Goal: Task Accomplishment & Management: Complete application form

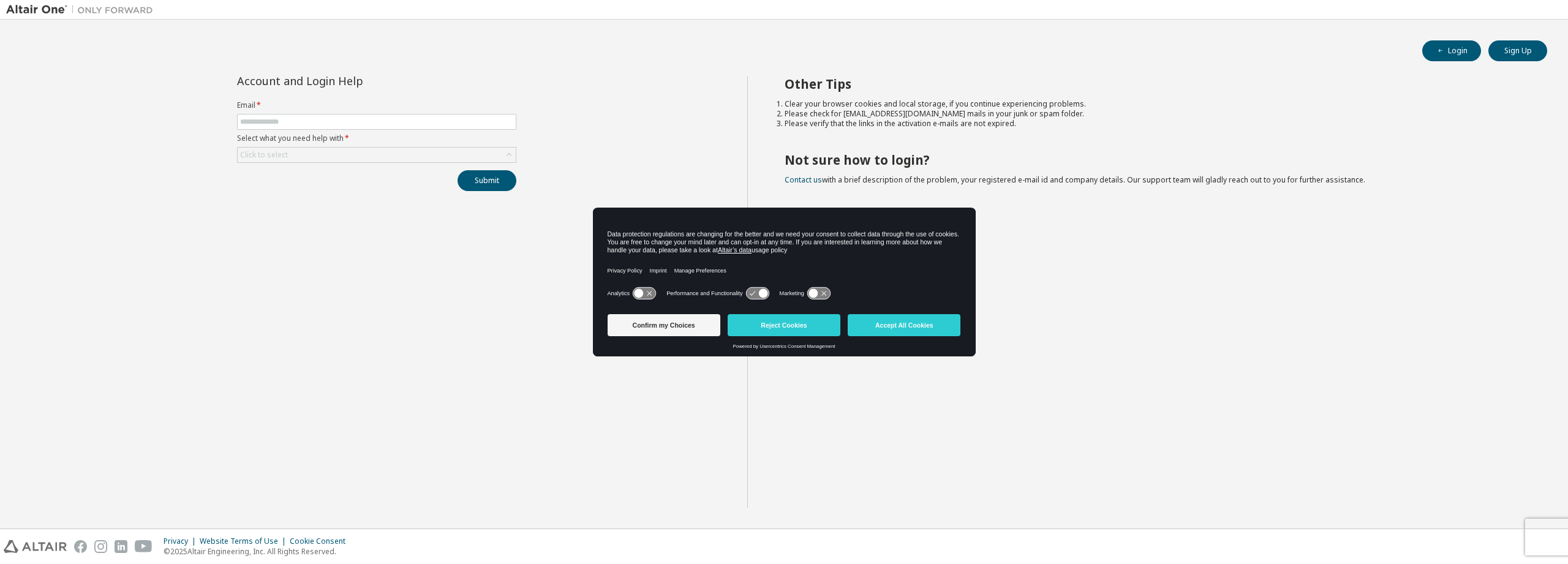
click at [116, 11] on img at bounding box center [83, 10] width 153 height 12
click at [277, 127] on input "text" at bounding box center [377, 122] width 273 height 10
click at [292, 151] on div "Click to select" at bounding box center [377, 154] width 278 height 15
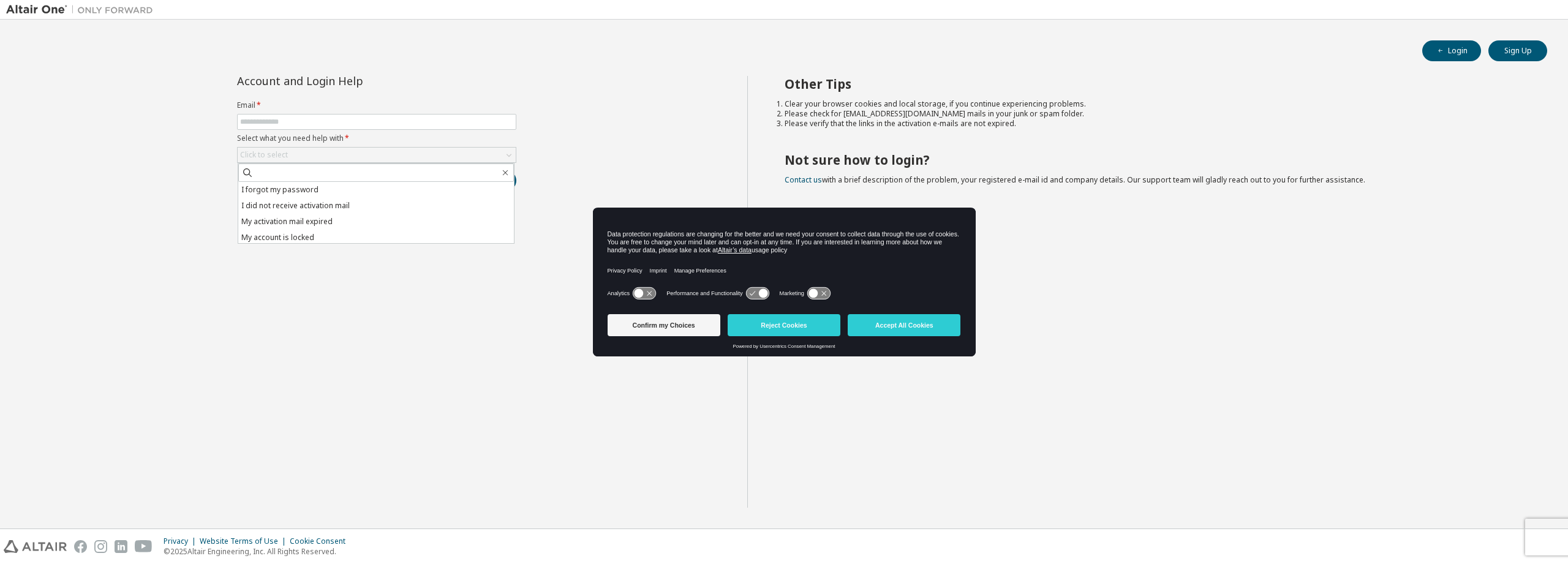
drag, startPoint x: 425, startPoint y: 332, endPoint x: 423, endPoint y: 307, distance: 25.1
click at [425, 333] on div "Account and Login Help Email * Select what you need help with * Click to select…" at bounding box center [377, 291] width 741 height 431
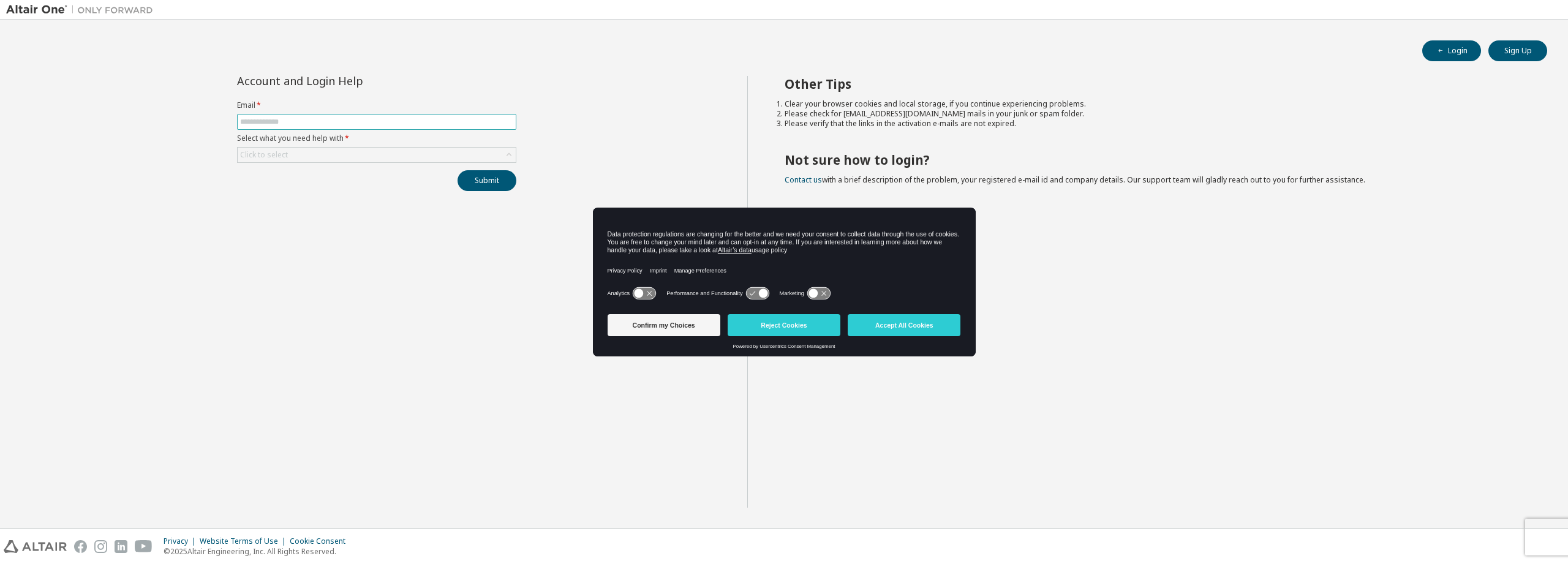
click at [408, 123] on input "text" at bounding box center [377, 122] width 273 height 10
click at [801, 319] on button "Reject Cookies" at bounding box center [784, 325] width 113 height 22
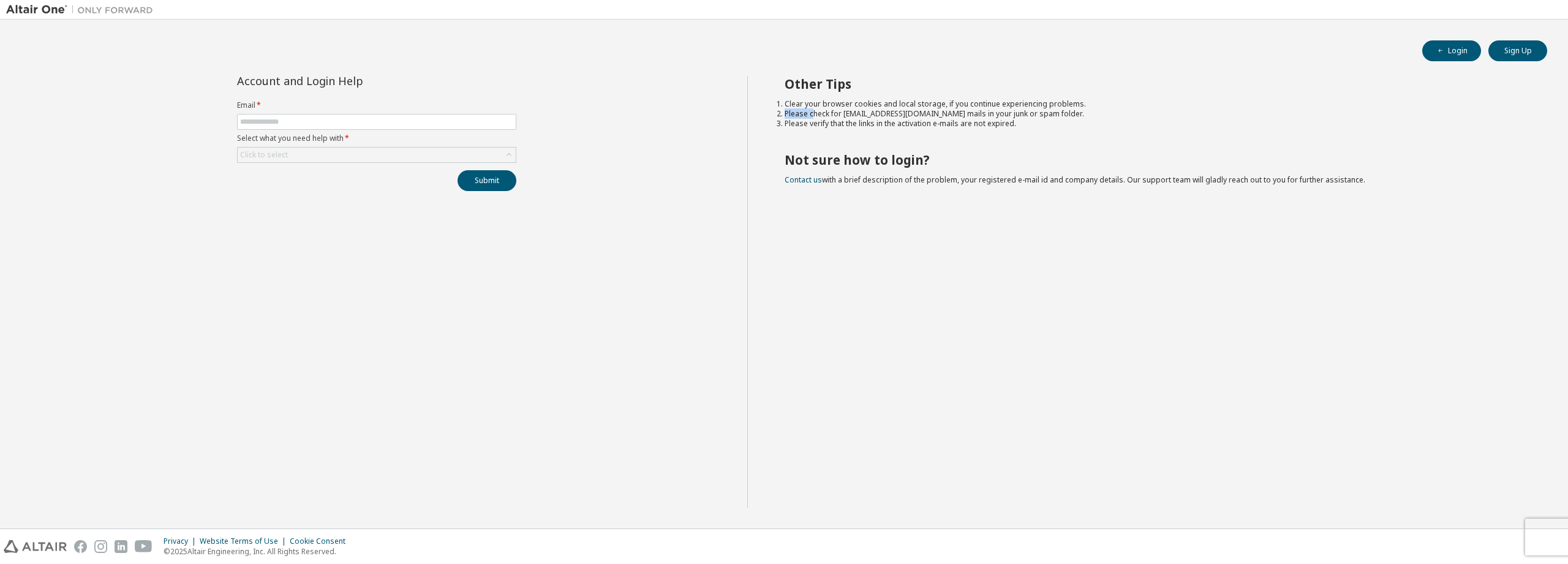
drag, startPoint x: 840, startPoint y: 105, endPoint x: 1021, endPoint y: 117, distance: 181.4
click at [1096, 103] on ol "Clear your browser cookies and local storage, if you continue experiencing prob…" at bounding box center [1155, 114] width 741 height 29
click at [987, 119] on li "Please verify that the links in the activation e-mails are not expired." at bounding box center [1155, 124] width 741 height 10
click at [368, 118] on input "text" at bounding box center [377, 122] width 273 height 10
type input "**********"
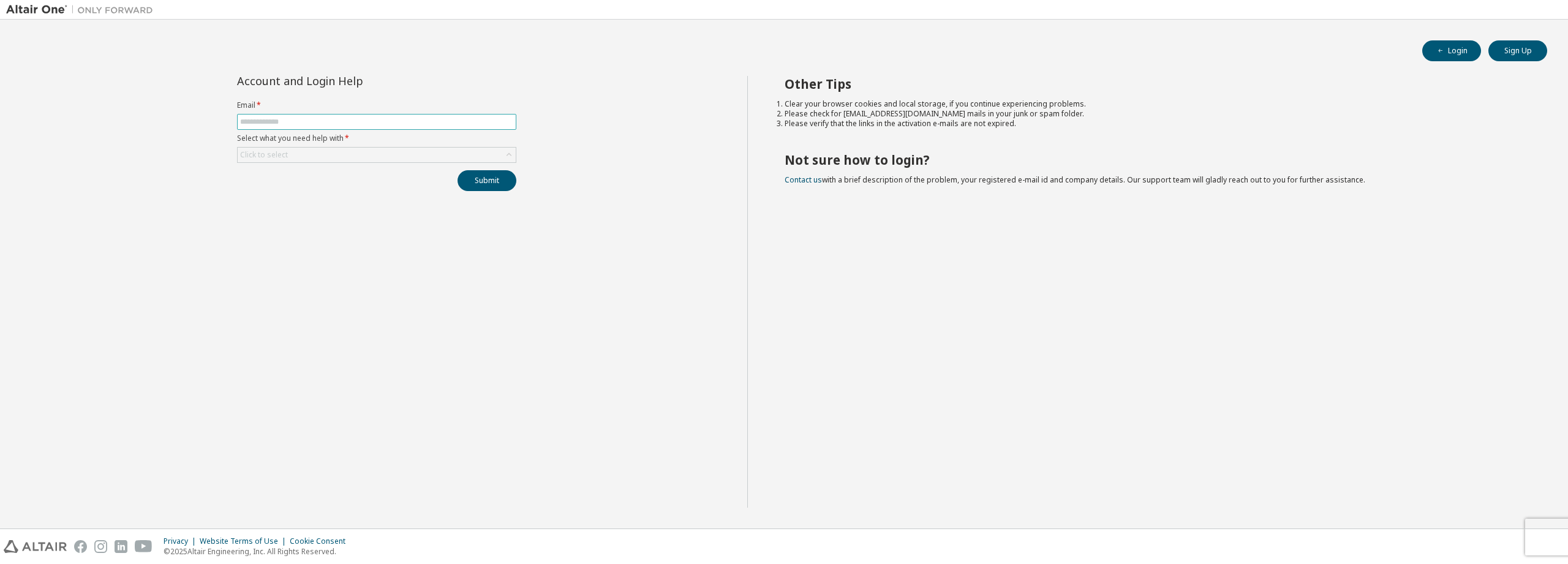
click at [328, 125] on input "text" at bounding box center [377, 122] width 273 height 10
type input "**********"
click at [377, 150] on div "Click to select" at bounding box center [377, 154] width 278 height 15
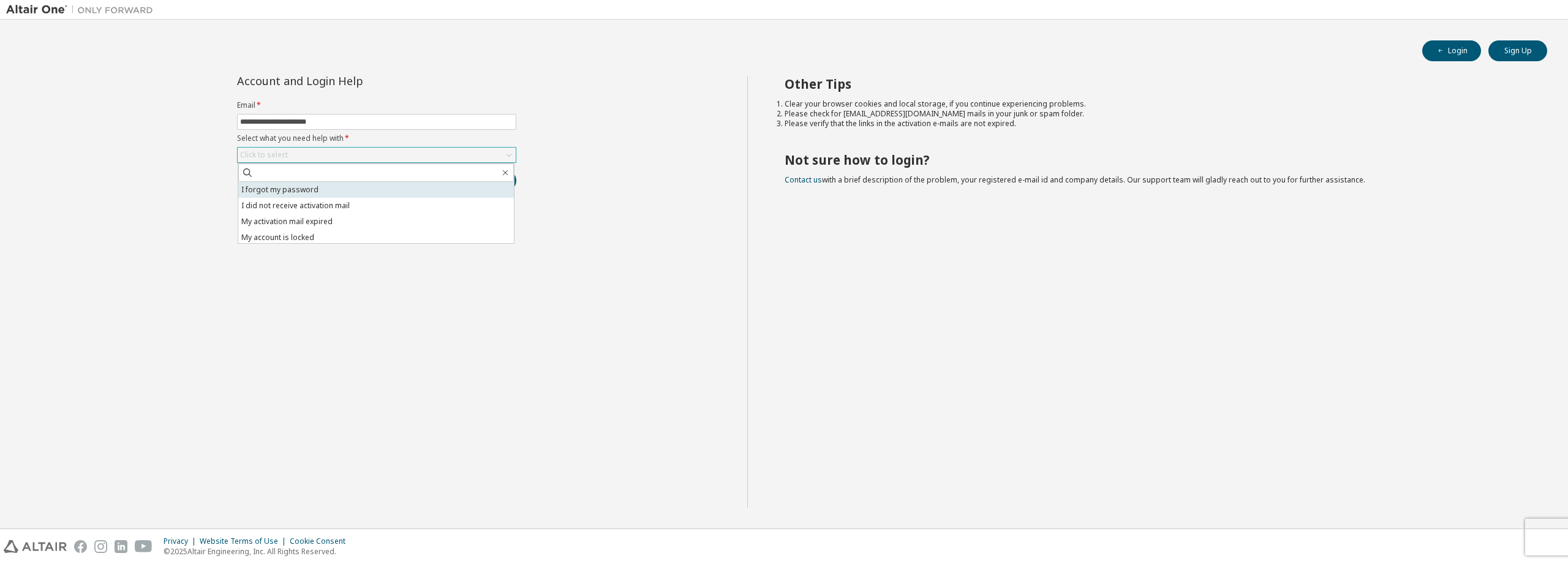
click at [364, 187] on li "I forgot my password" at bounding box center [376, 190] width 275 height 16
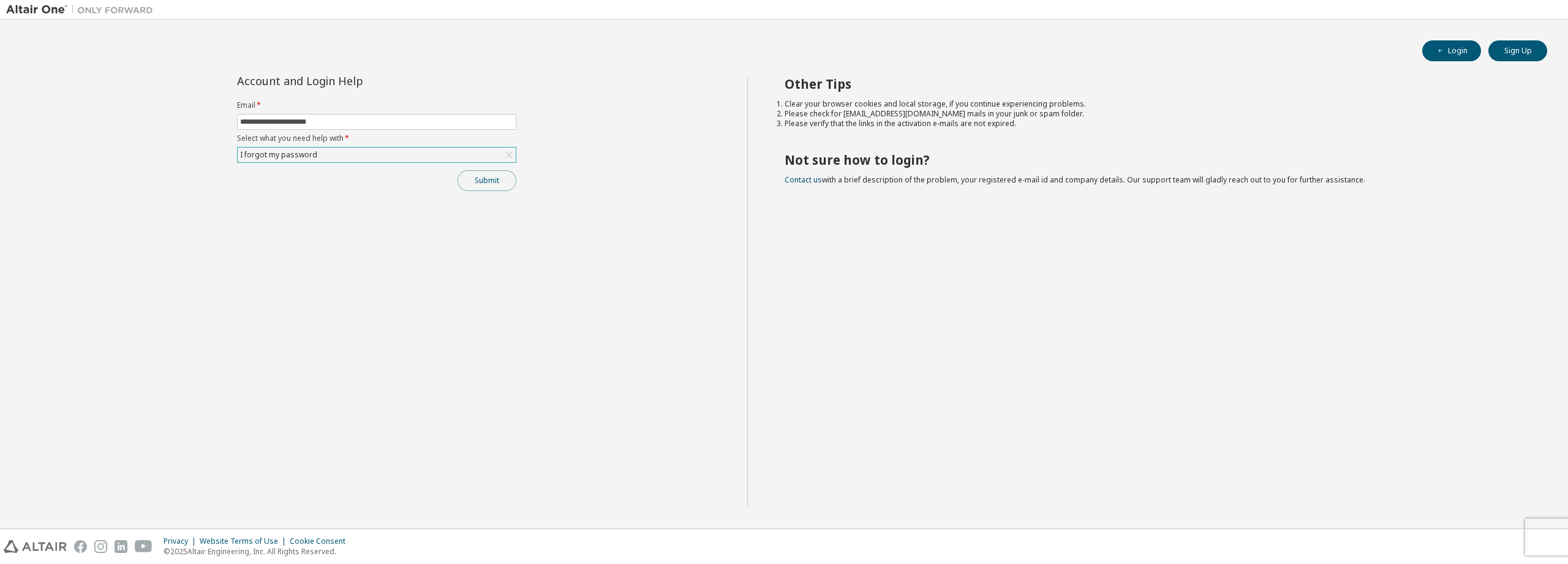
click at [504, 188] on button "Submit" at bounding box center [487, 180] width 59 height 21
drag, startPoint x: 644, startPoint y: 546, endPoint x: 947, endPoint y: 663, distance: 324.8
click at [947, 563] on div "**********" at bounding box center [784, 282] width 1568 height 564
